Goal: Task Accomplishment & Management: Manage account settings

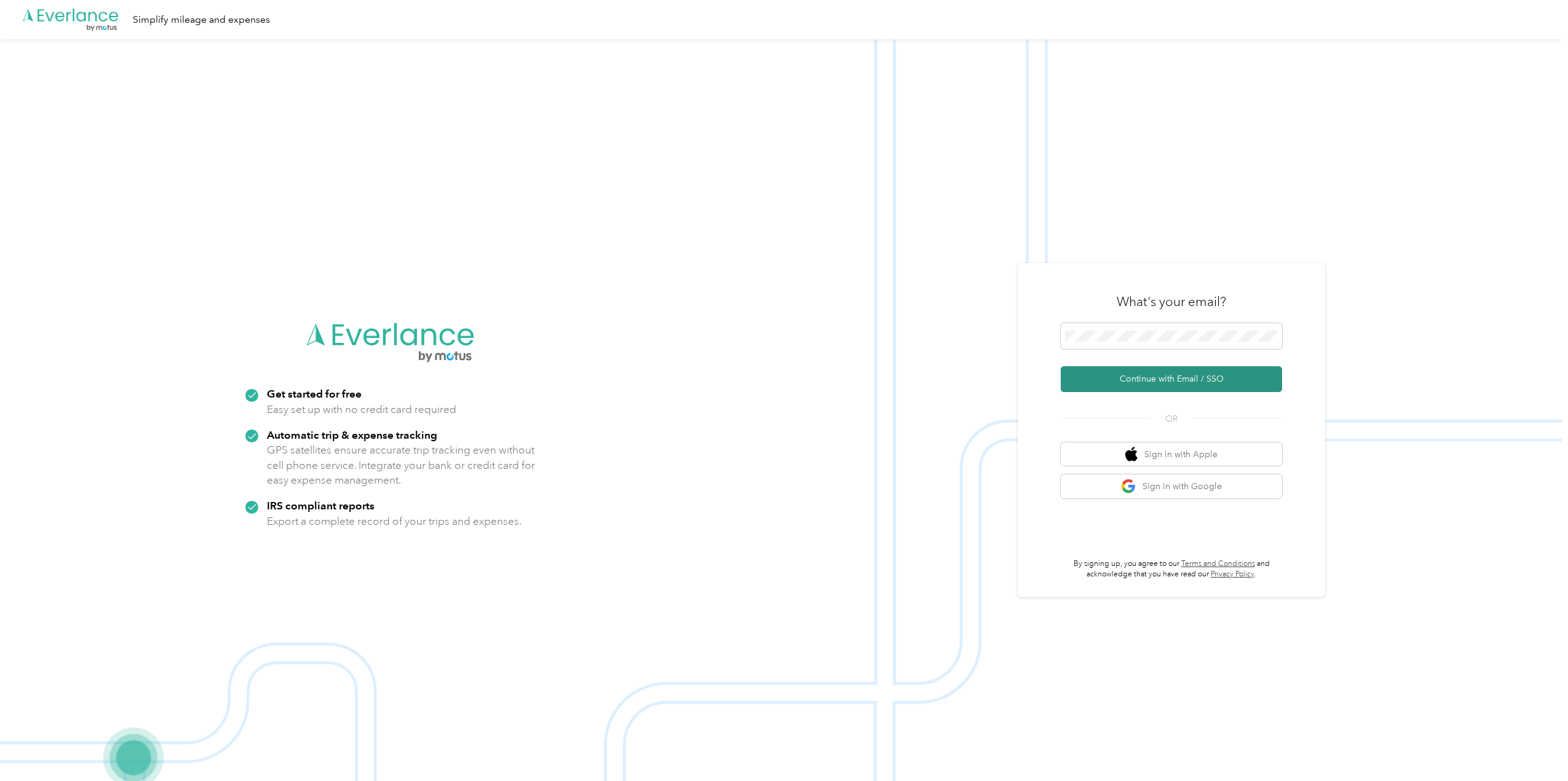
click at [1172, 377] on button "Continue with Email / SSO" at bounding box center [1171, 379] width 222 height 26
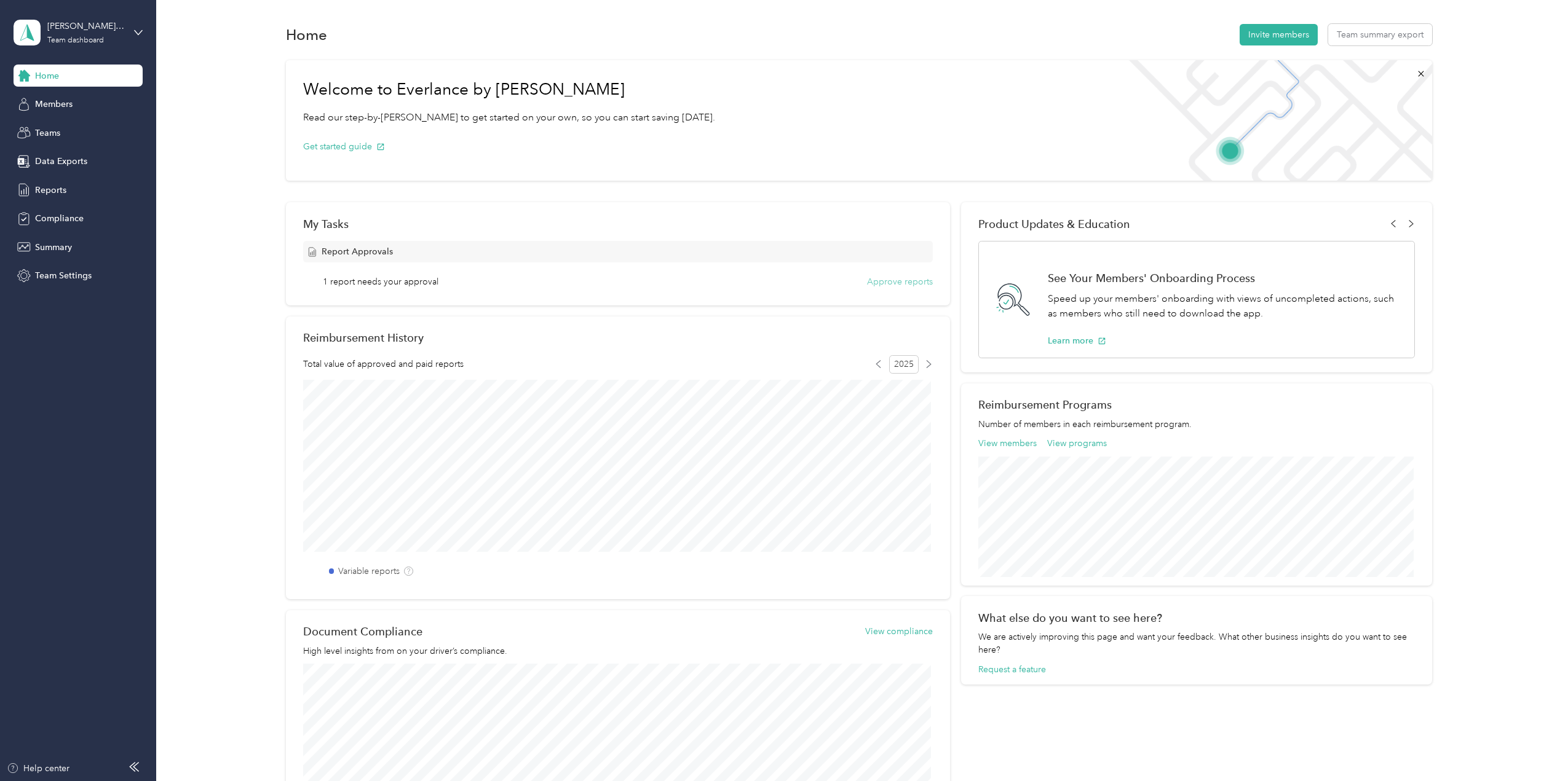
click at [912, 284] on button "Approve reports" at bounding box center [899, 281] width 66 height 13
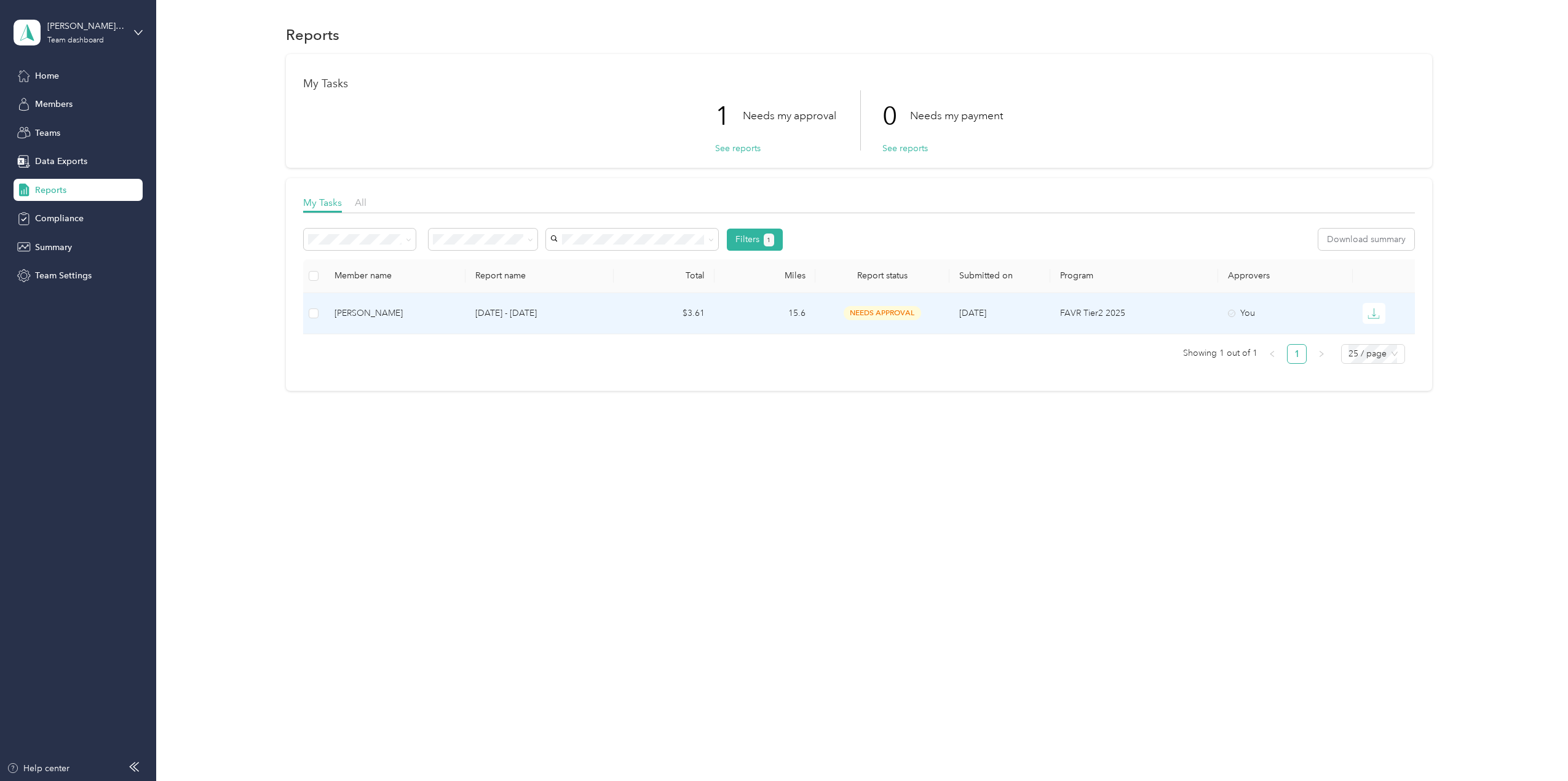
click at [408, 318] on div "[PERSON_NAME]" at bounding box center [394, 313] width 121 height 13
click at [411, 315] on div "Danielle Cowling" at bounding box center [394, 313] width 121 height 13
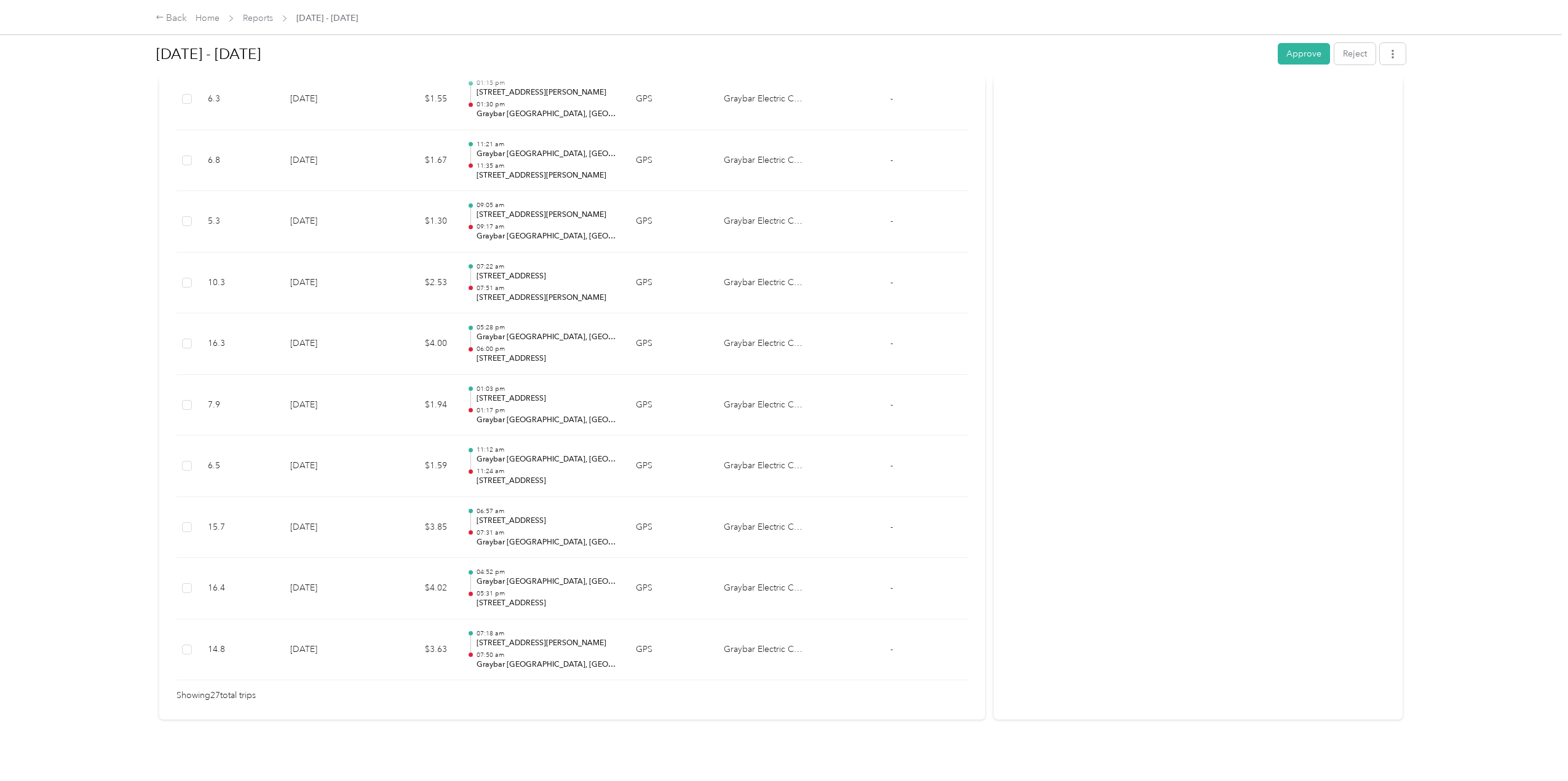
scroll to position [1419, 0]
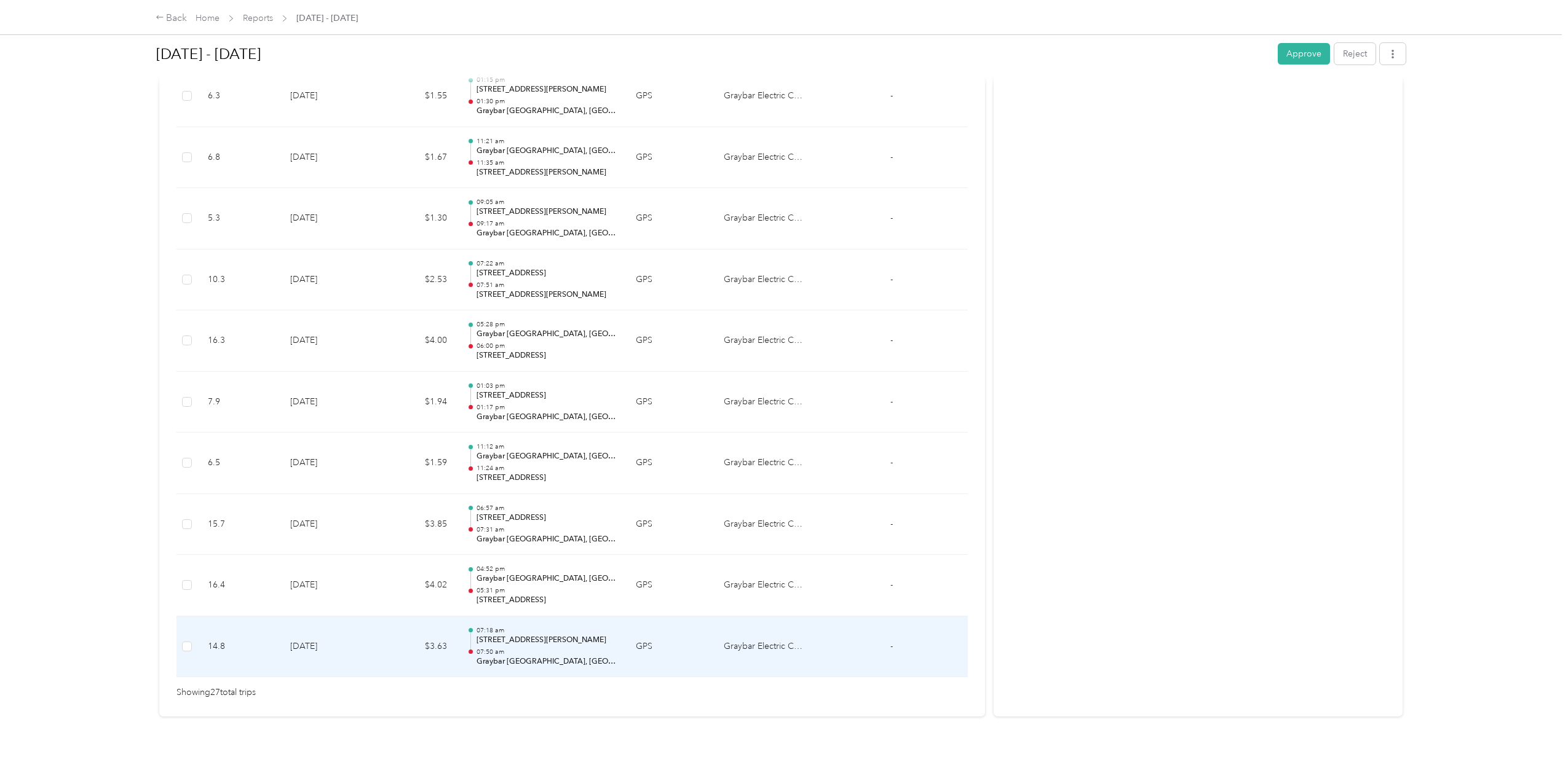
click at [575, 635] on p "10615–10693 E Catalina Hwy, Tucson, AZ" at bounding box center [546, 640] width 139 height 11
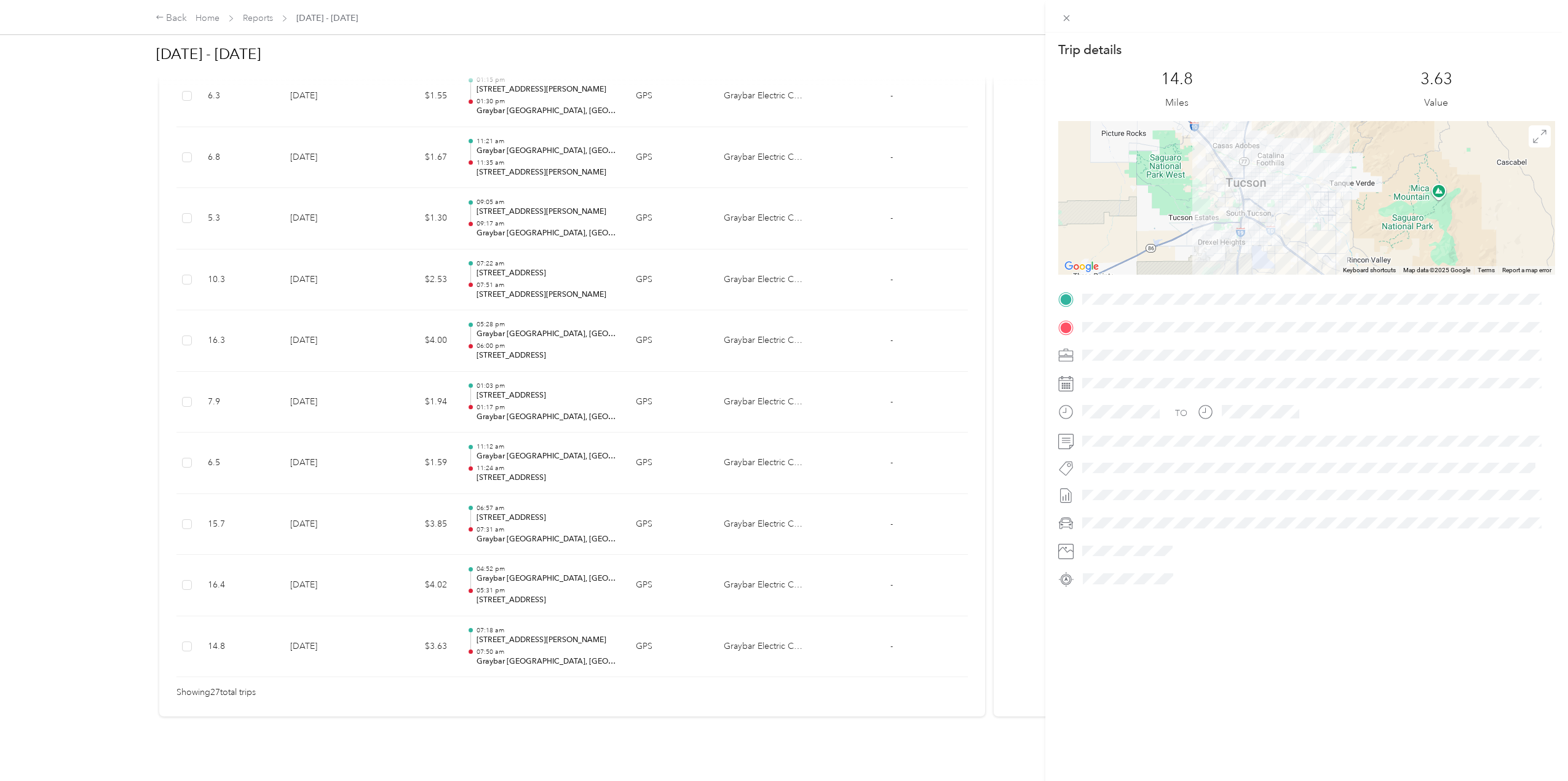
click at [510, 584] on div "Trip details This trip cannot be edited because it is either under review, appr…" at bounding box center [784, 390] width 1568 height 781
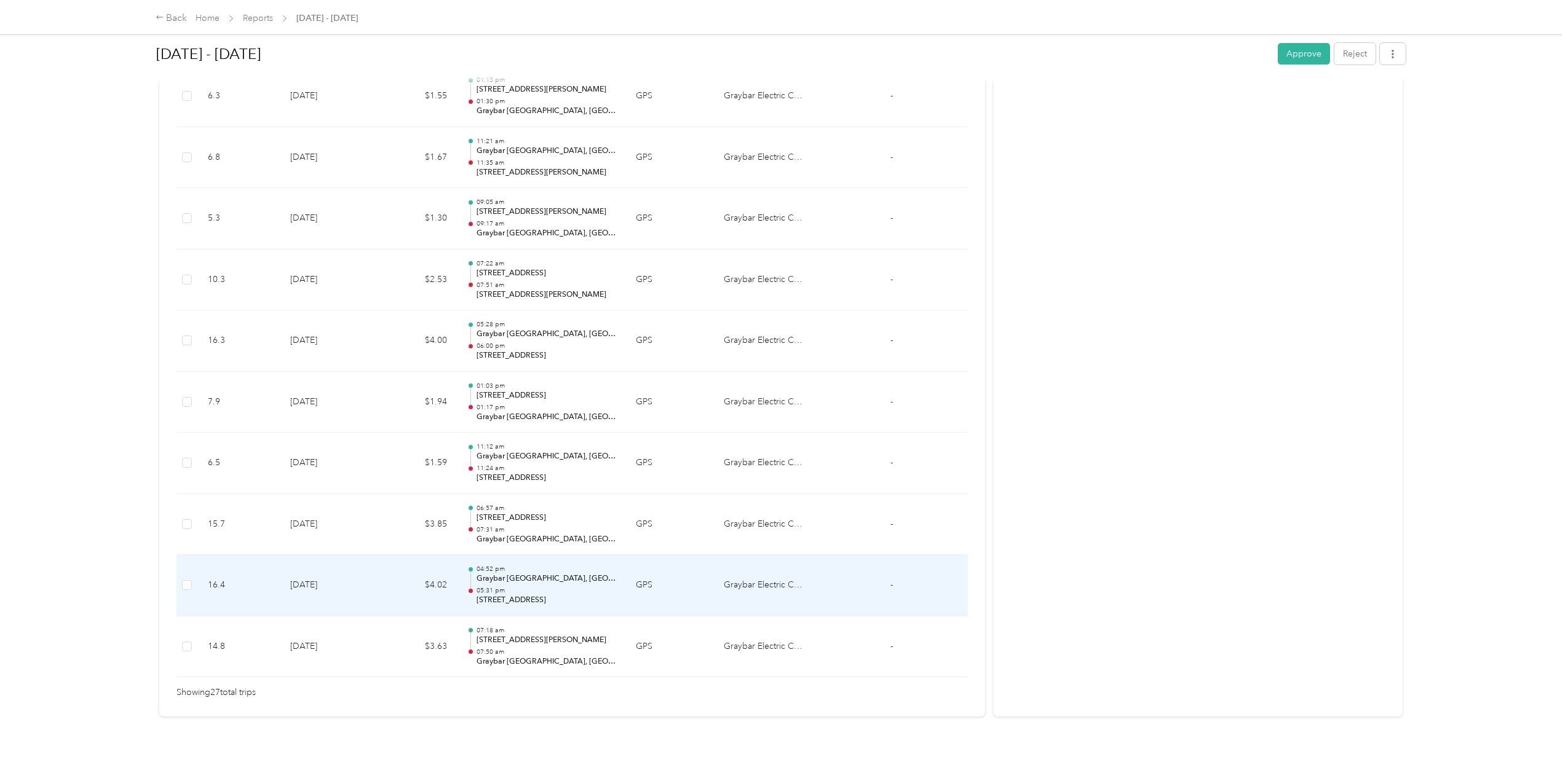
click at [524, 587] on p "05:31 pm" at bounding box center [546, 591] width 139 height 8
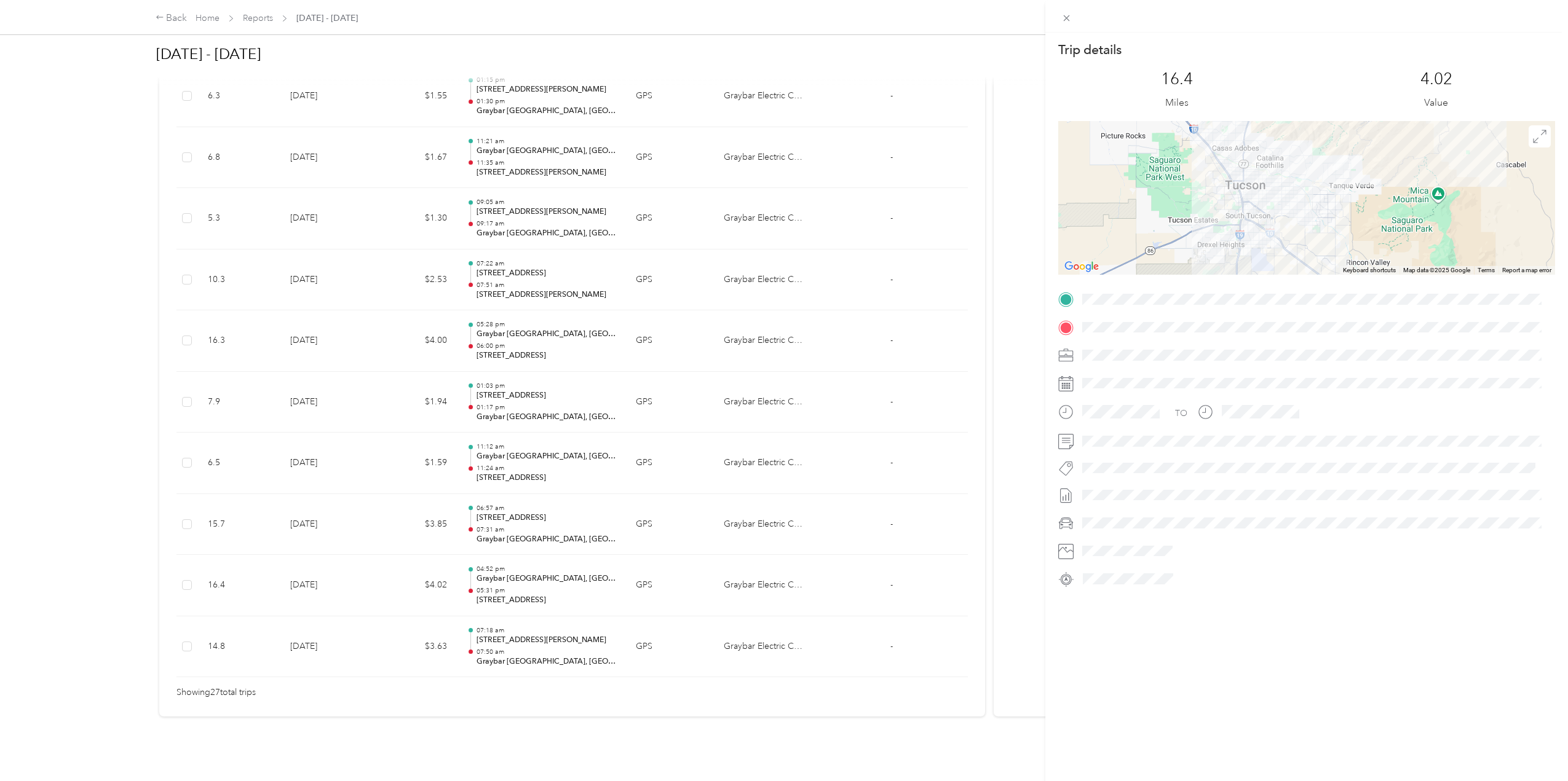
click at [559, 390] on div "Trip details This trip cannot be edited because it is either under review, appr…" at bounding box center [784, 390] width 1568 height 781
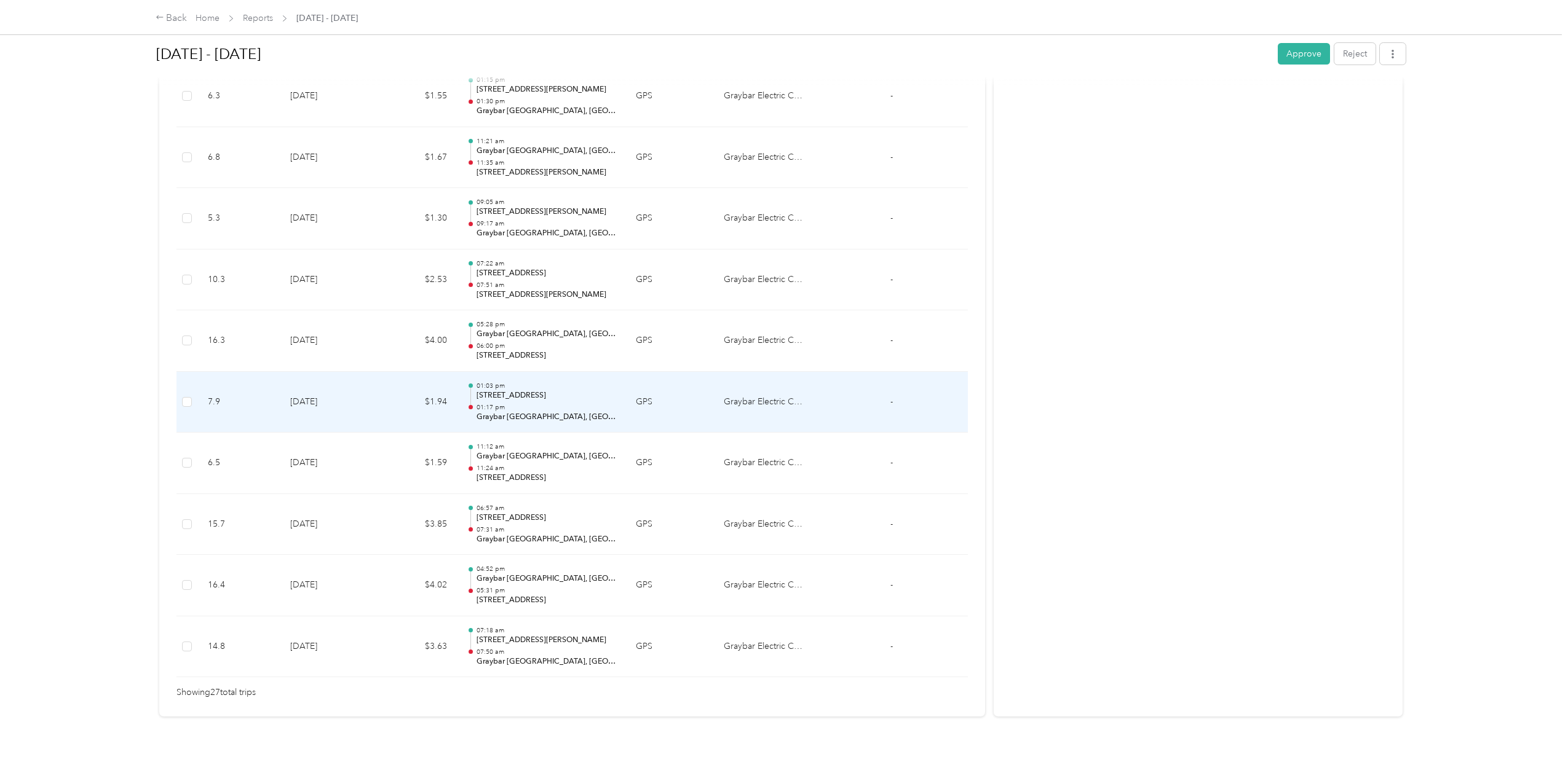
click at [546, 393] on div "01:03 pm 5510 E Broadway Blvd, Tucson, AZ 01:17 pm Graybar Tucson, AZ" at bounding box center [546, 402] width 139 height 41
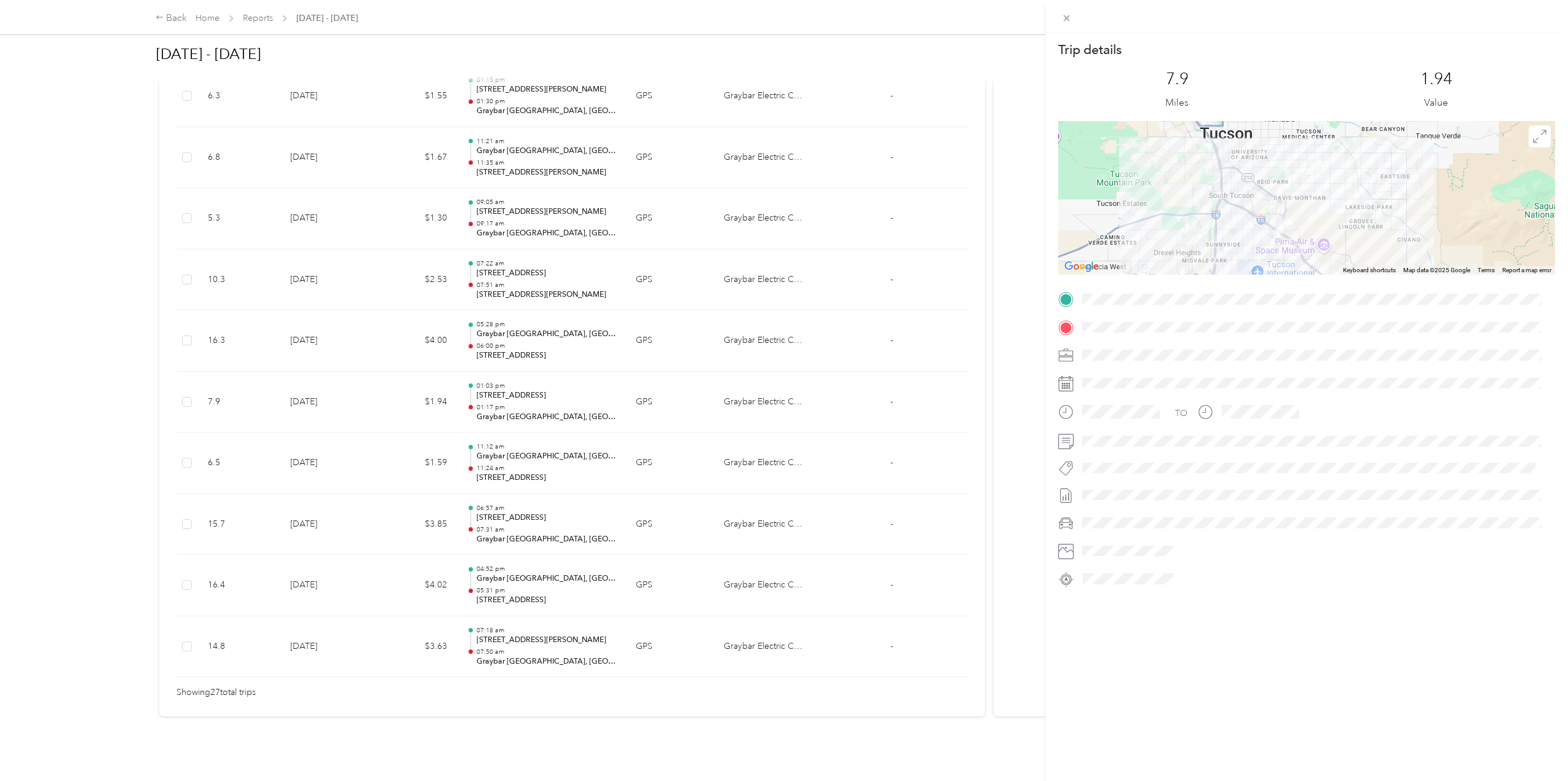
click at [959, 385] on div "Trip details This trip cannot be edited because it is either under review, appr…" at bounding box center [784, 390] width 1568 height 781
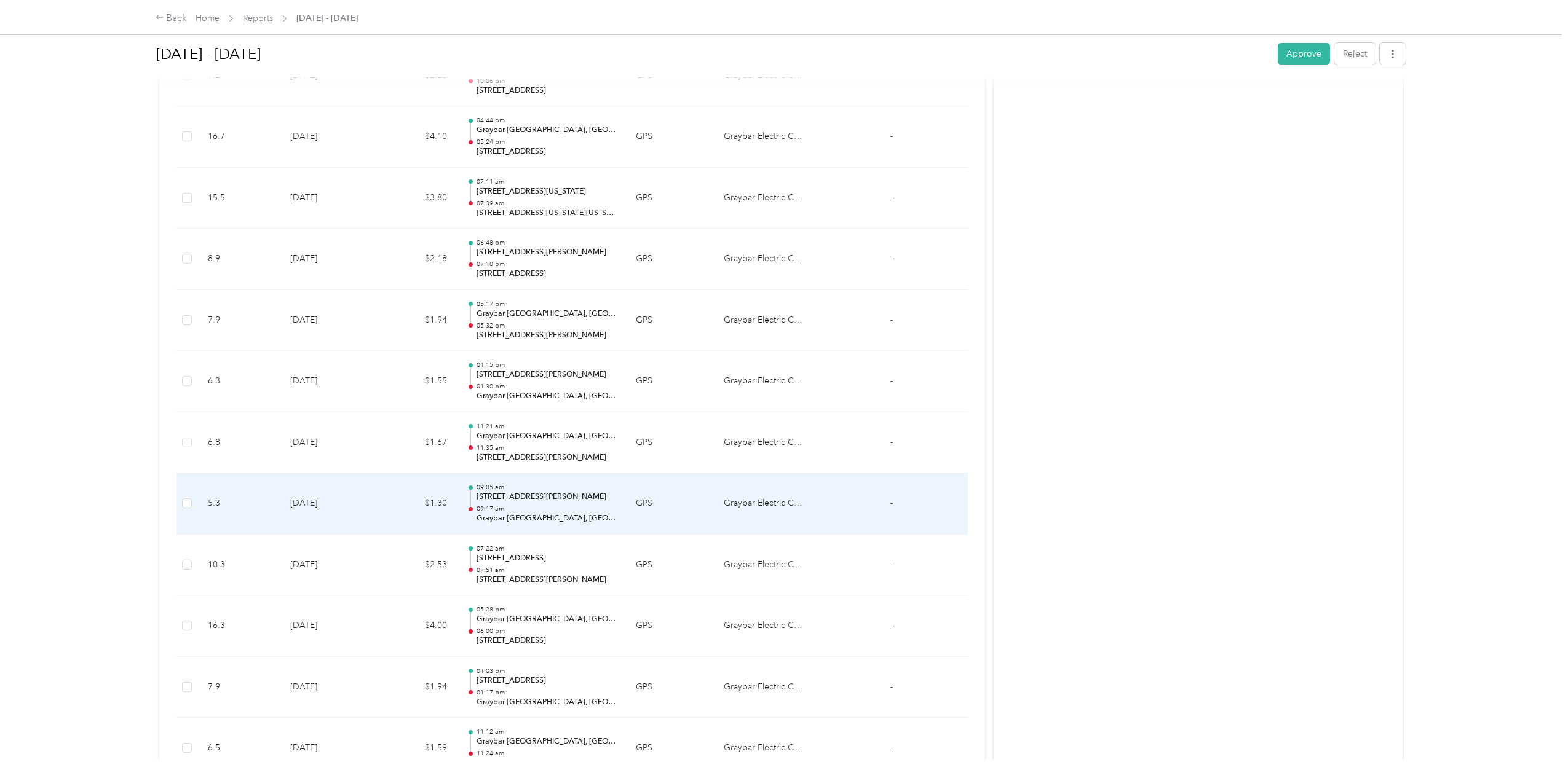
scroll to position [1112, 0]
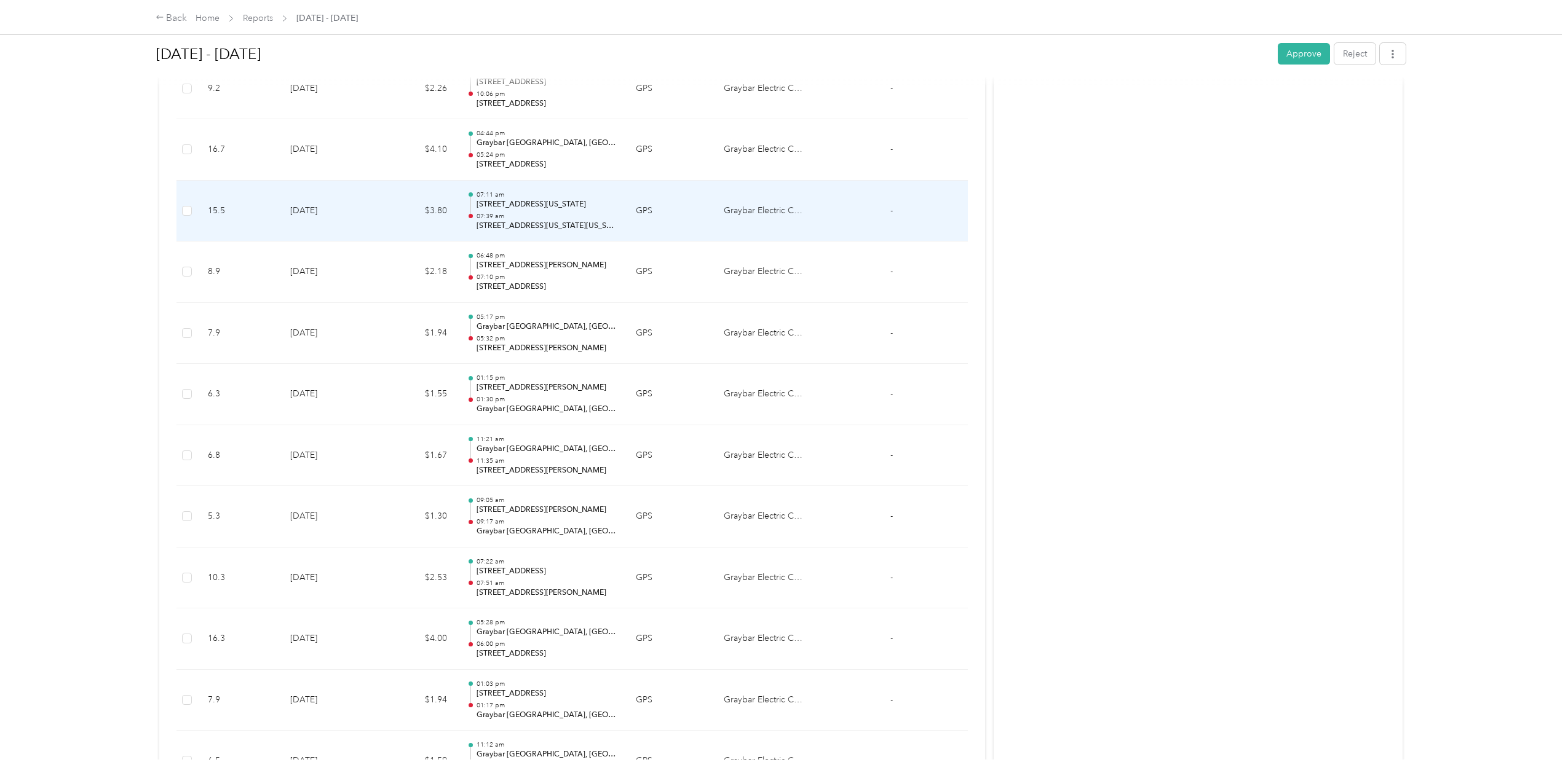
click at [537, 214] on p "07:39 am" at bounding box center [546, 216] width 139 height 8
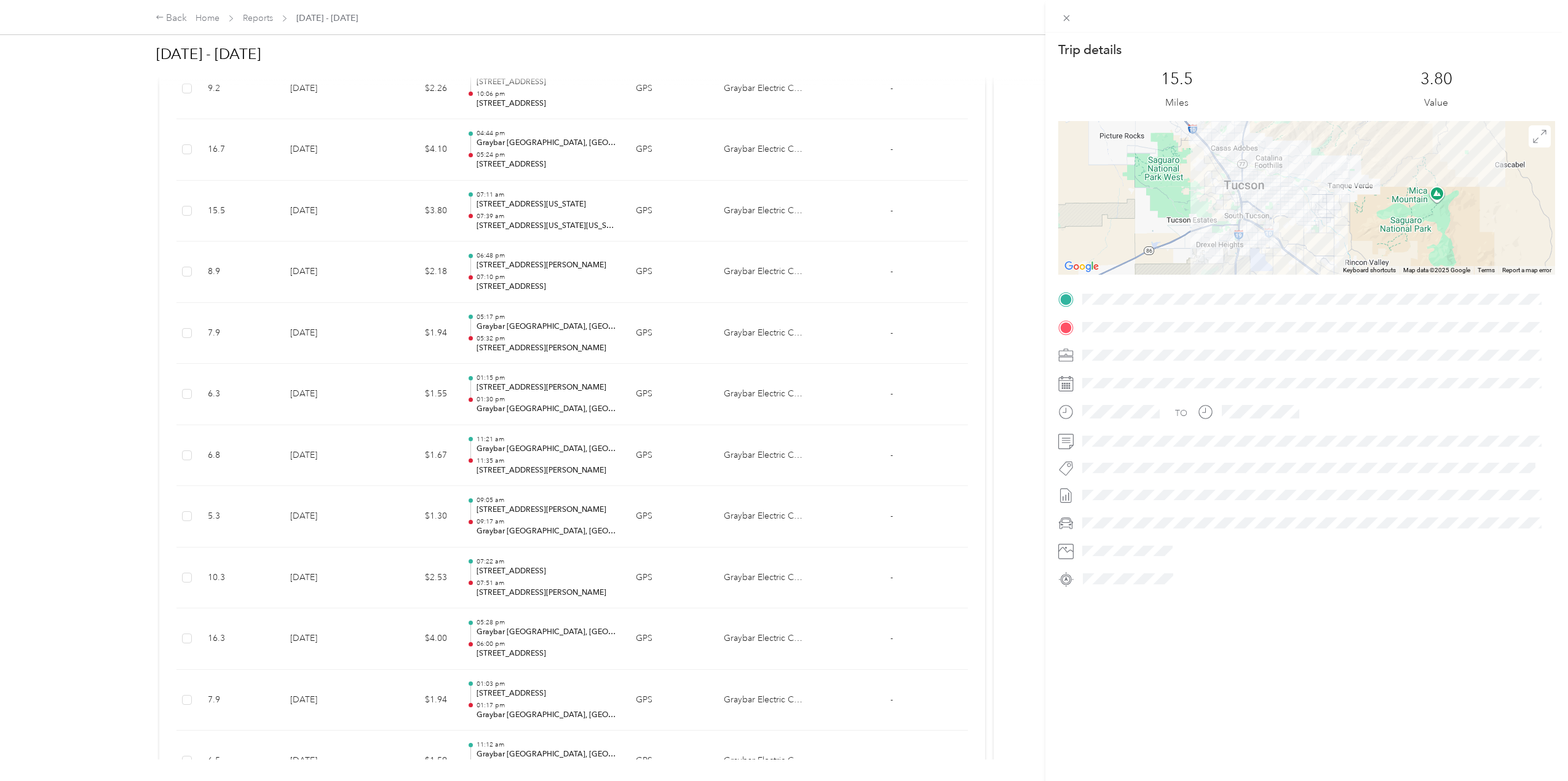
click at [870, 445] on div "Trip details This trip cannot be edited because it is either under review, appr…" at bounding box center [784, 390] width 1568 height 781
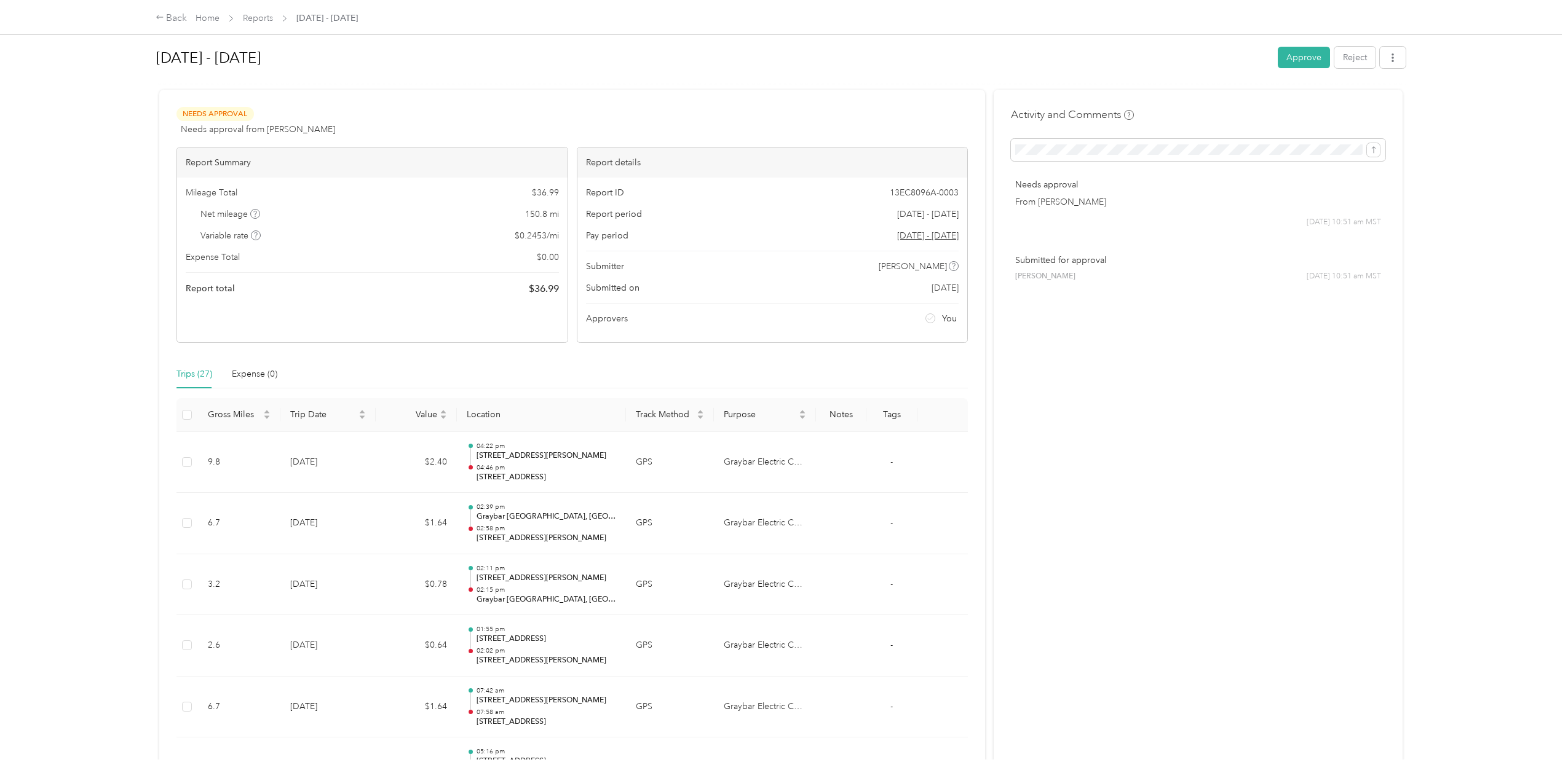
scroll to position [0, 0]
click at [1290, 60] on button "Approve" at bounding box center [1304, 62] width 53 height 22
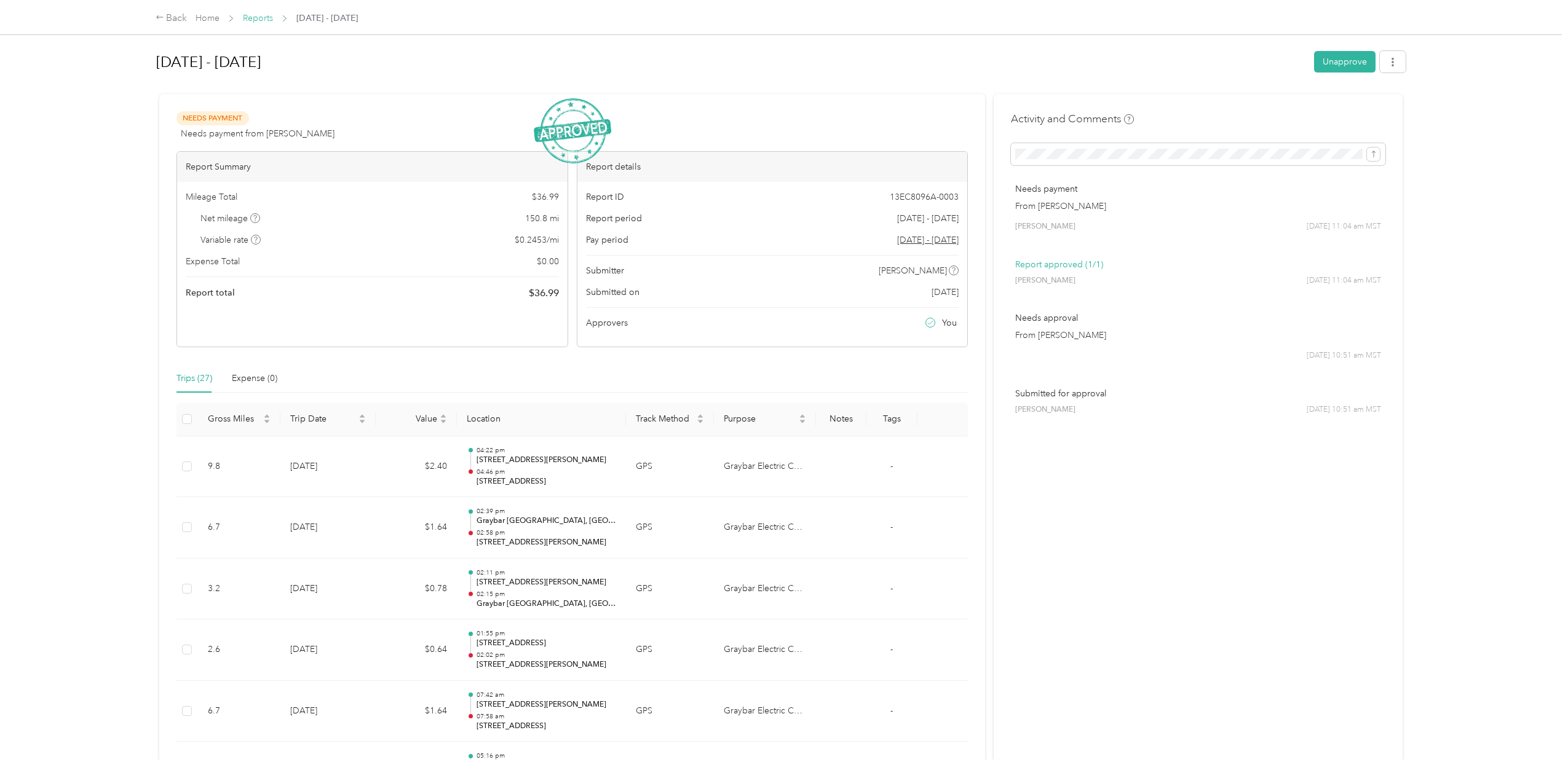
click at [259, 17] on link "Reports" at bounding box center [258, 18] width 30 height 11
